Goal: Information Seeking & Learning: Learn about a topic

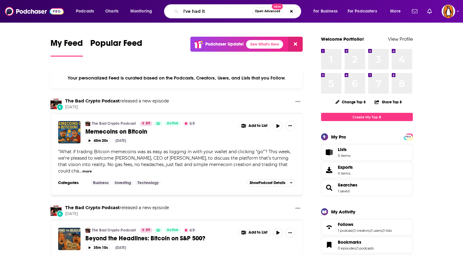
type input "i've had it"
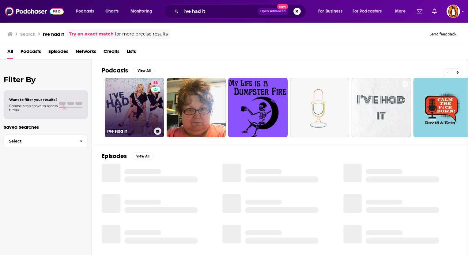
click at [136, 94] on link "83 I've Had It" at bounding box center [134, 107] width 59 height 59
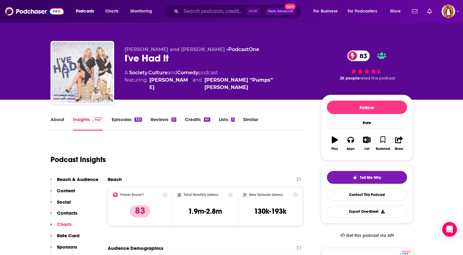
click at [88, 70] on img "I've Had It" at bounding box center [82, 72] width 61 height 61
